Goal: Task Accomplishment & Management: Manage account settings

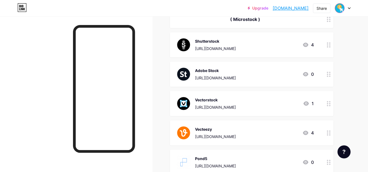
scroll to position [218, 0]
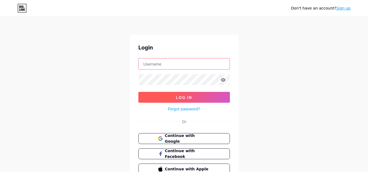
type input "ritaagustiningrum28@gmail.com"
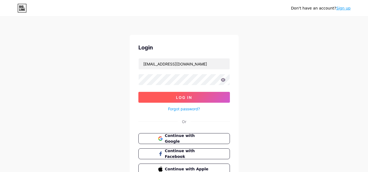
click at [191, 97] on span "Log In" at bounding box center [184, 97] width 16 height 5
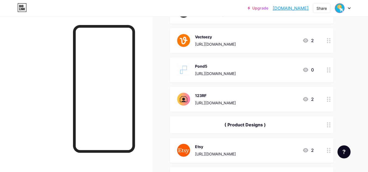
scroll to position [245, 0]
